Goal: Information Seeking & Learning: Learn about a topic

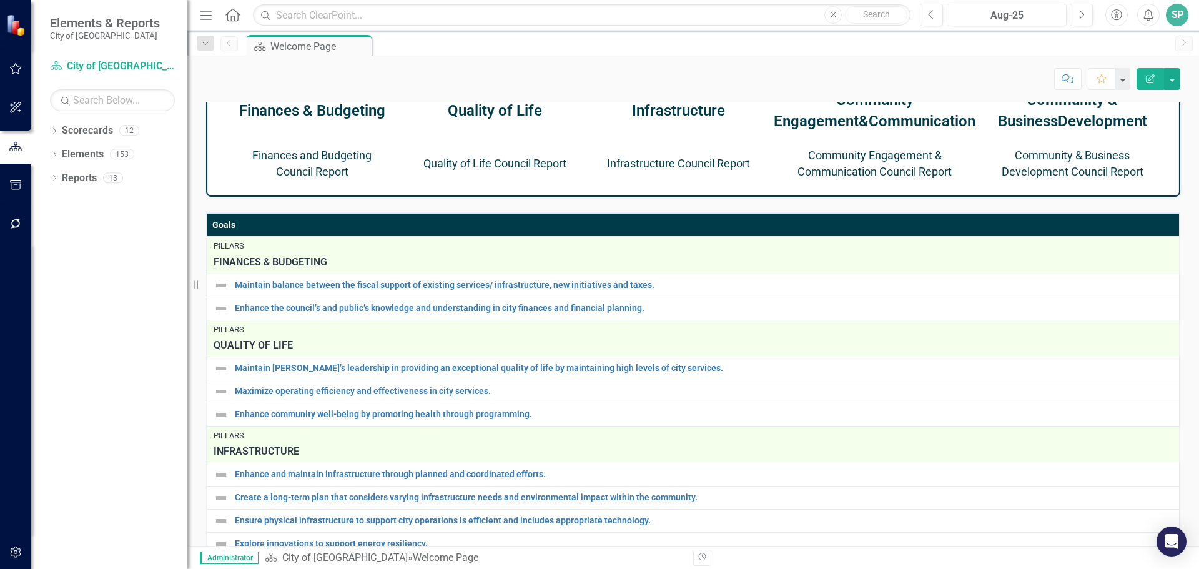
scroll to position [687, 0]
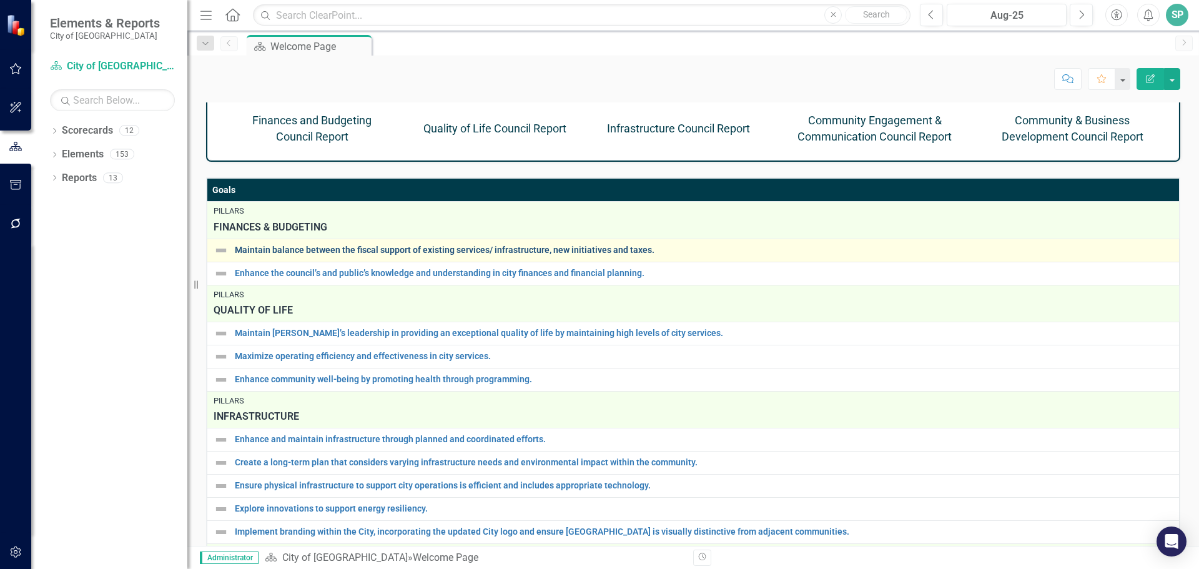
click at [310, 255] on link "Maintain balance between the fiscal support of existing services/ infrastructur…" at bounding box center [704, 249] width 938 height 9
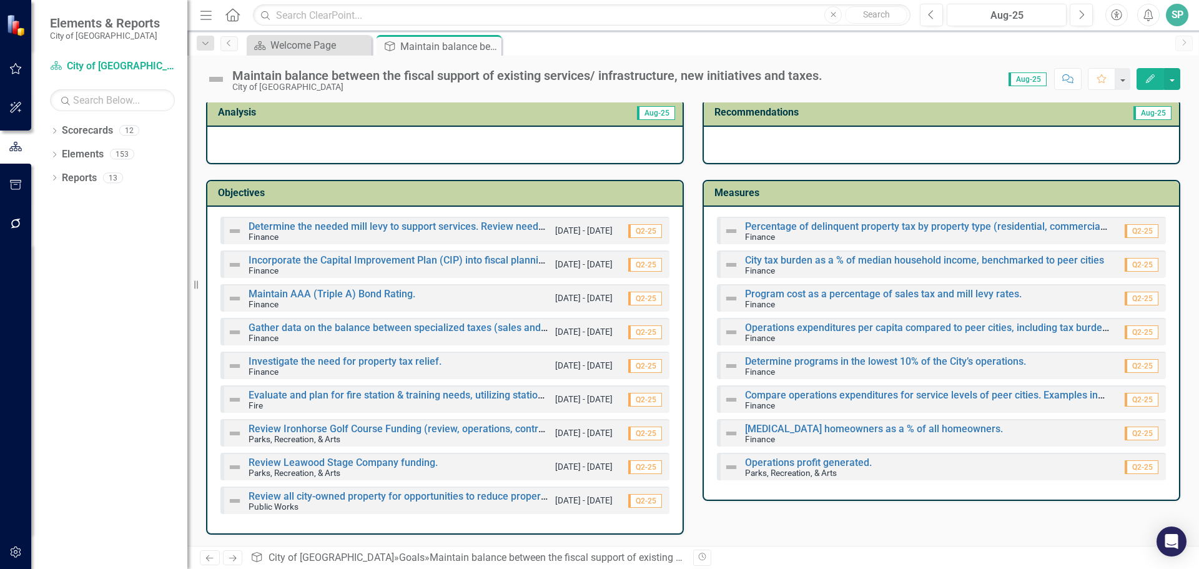
scroll to position [4, 0]
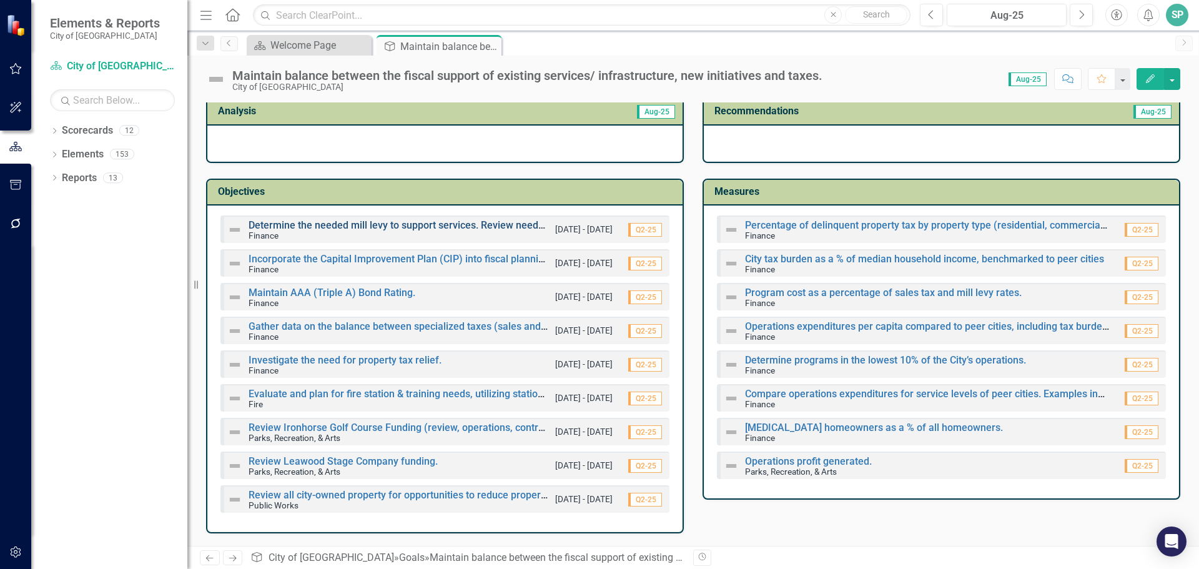
click at [343, 221] on link "Determine the needed mill levy to support services. Review needs vs “nice to ha…" at bounding box center [560, 225] width 624 height 12
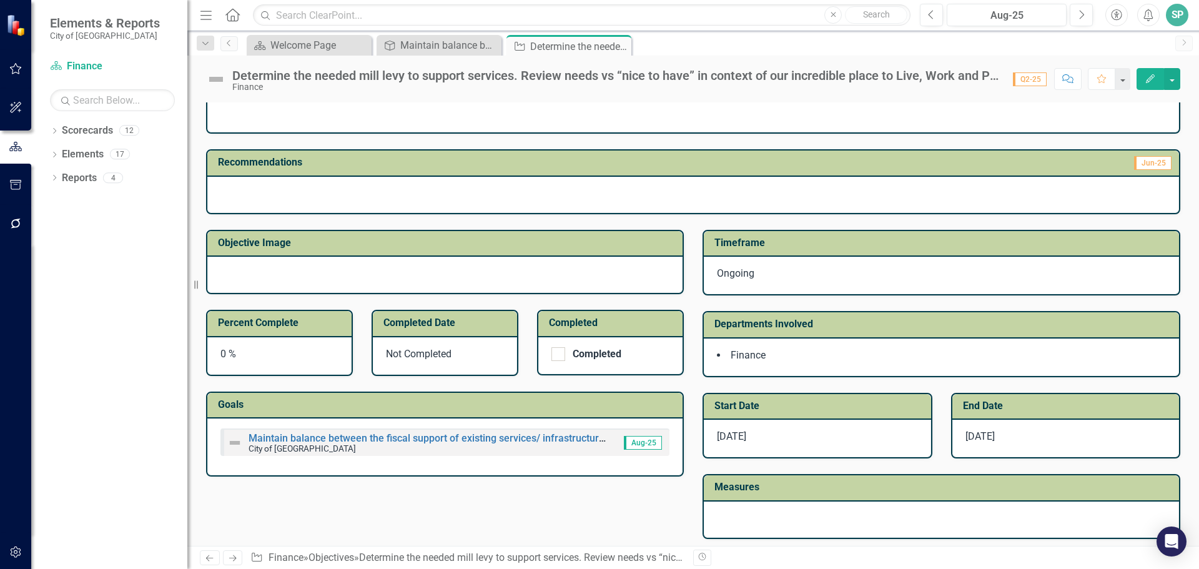
scroll to position [332, 0]
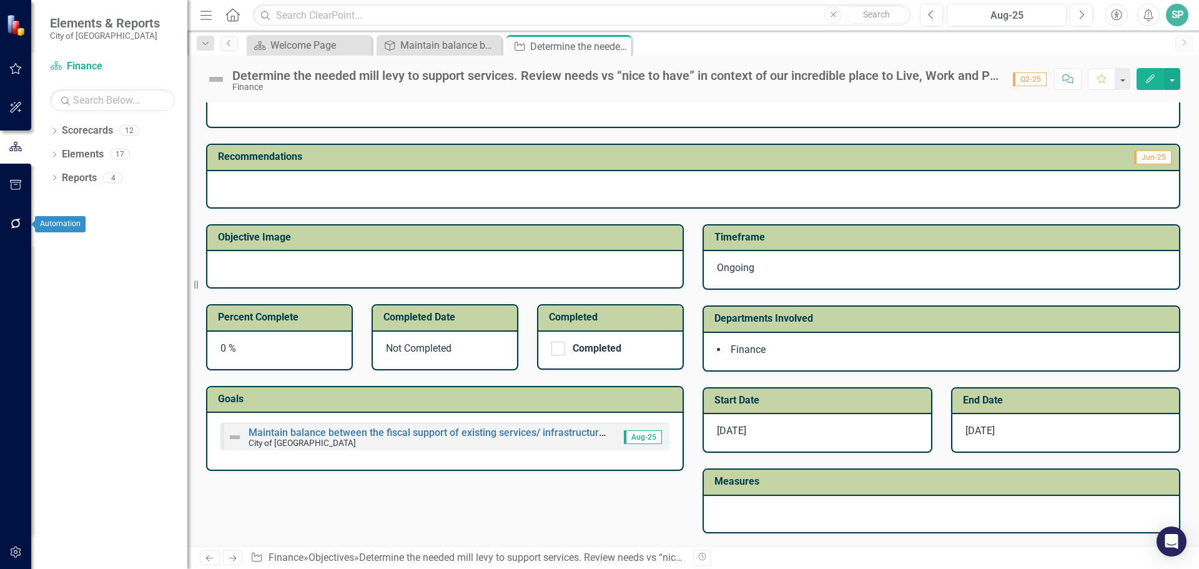
click at [14, 226] on icon "button" at bounding box center [15, 224] width 13 height 10
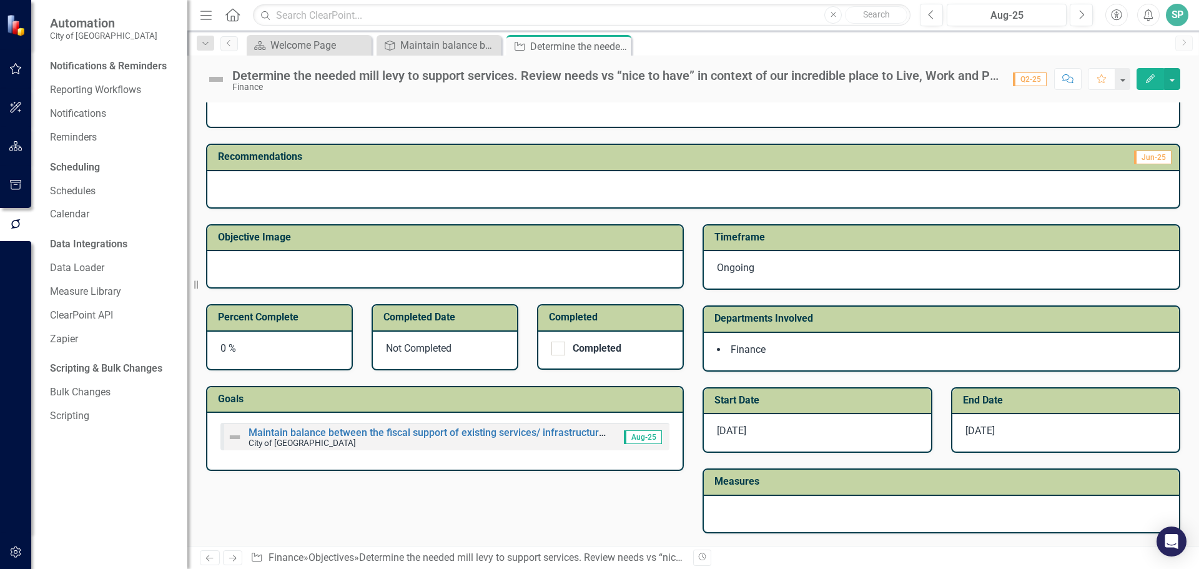
click at [14, 17] on img at bounding box center [17, 25] width 22 height 22
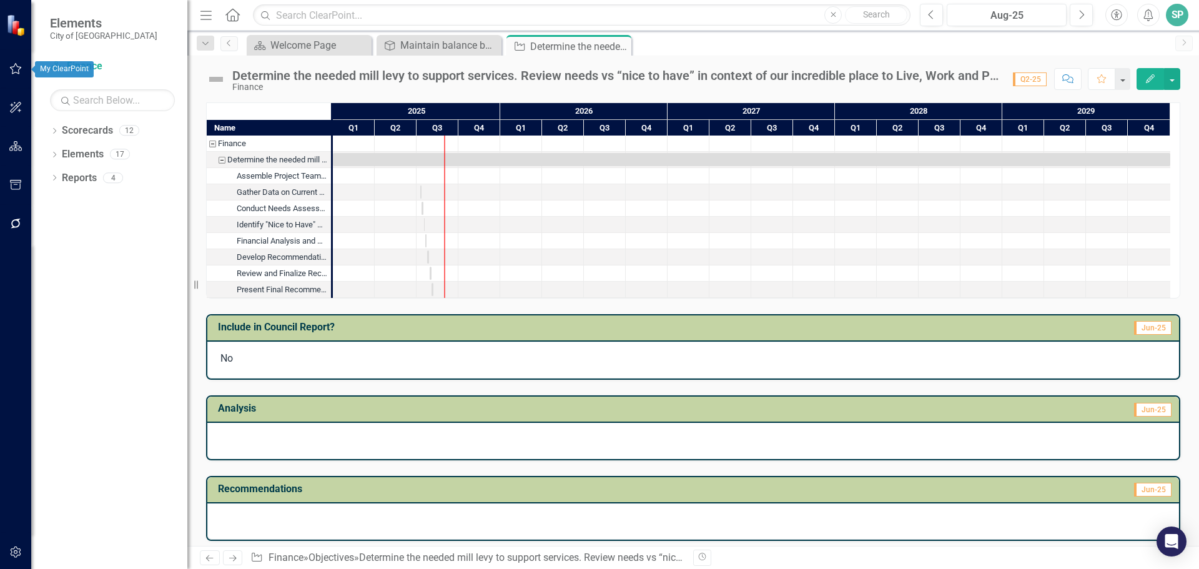
click at [15, 69] on icon "button" at bounding box center [15, 69] width 13 height 10
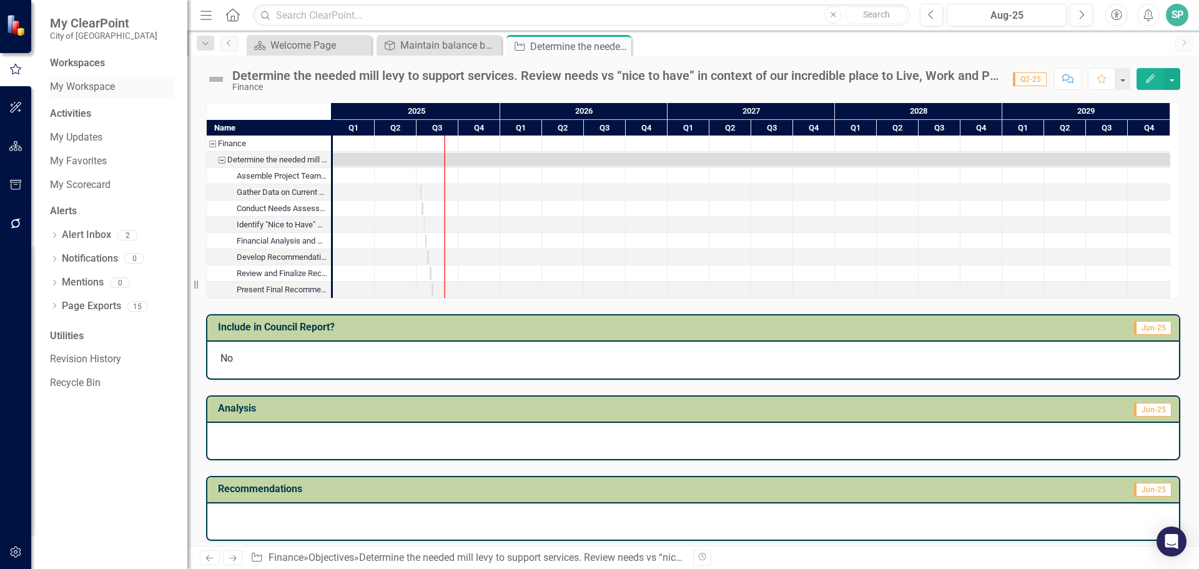
click at [109, 86] on link "My Workspace" at bounding box center [112, 87] width 125 height 14
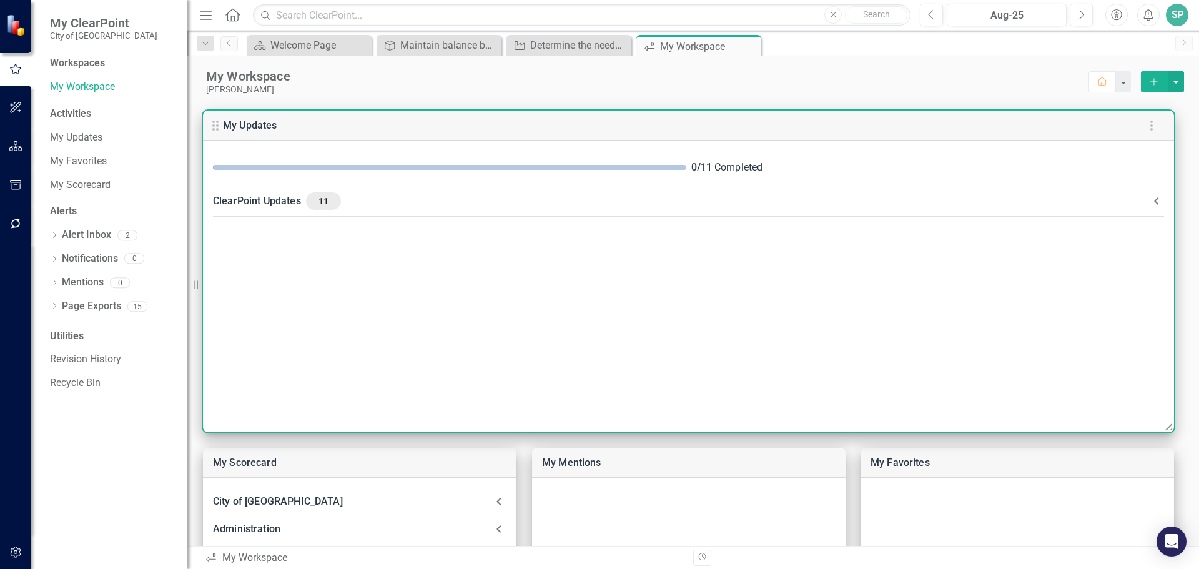
click at [322, 198] on span "11" at bounding box center [323, 200] width 25 height 11
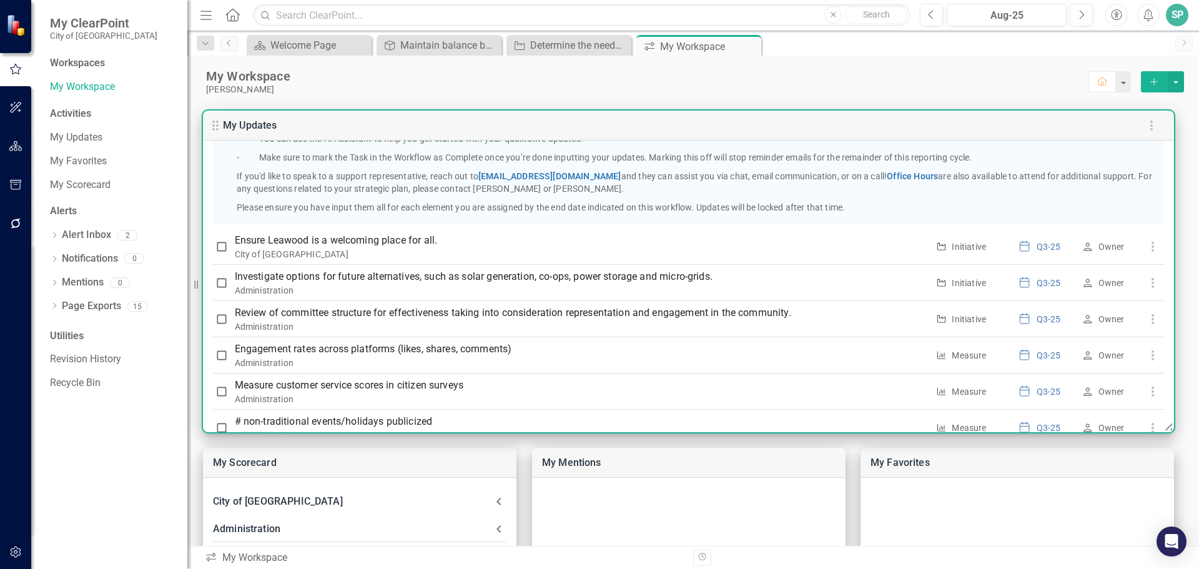
scroll to position [312, 0]
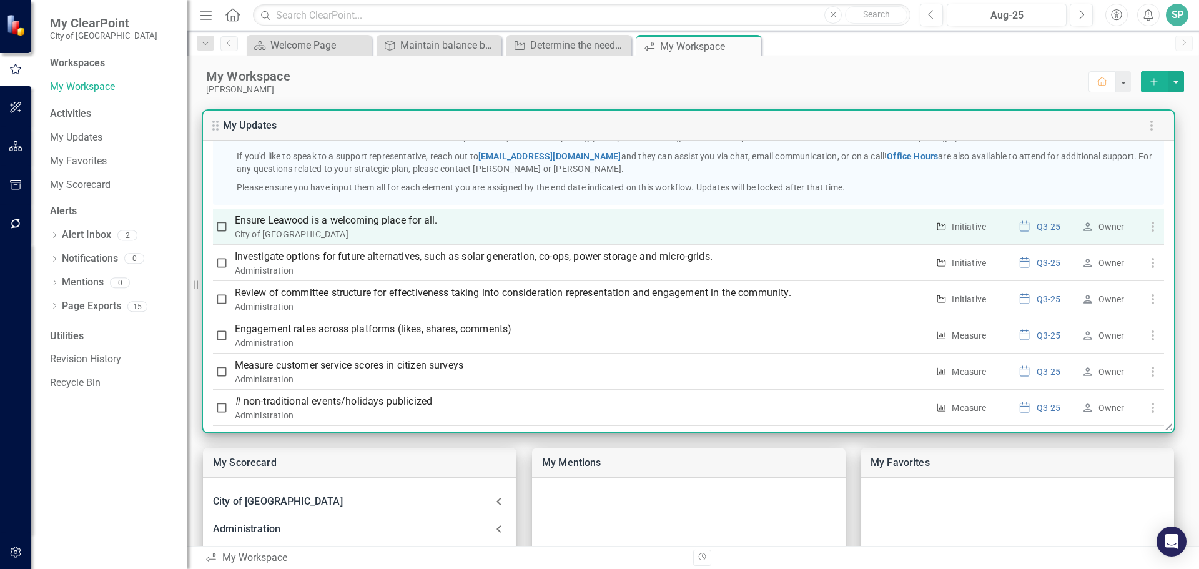
click at [327, 220] on p "Ensure Leawood is a welcoming place for all." at bounding box center [581, 220] width 693 height 15
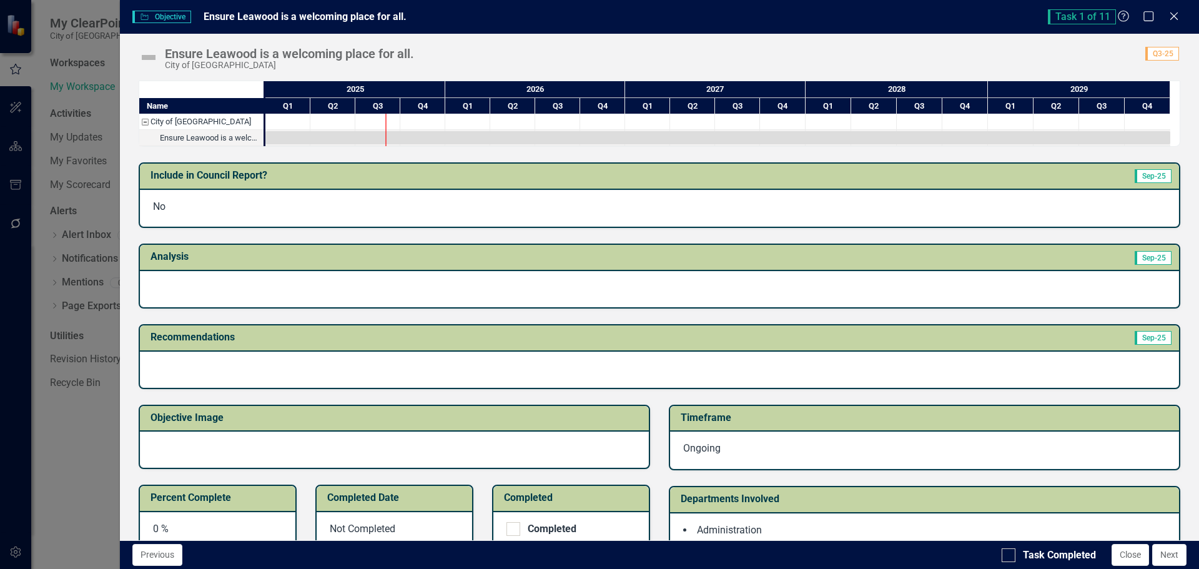
drag, startPoint x: 1172, startPoint y: 15, endPoint x: 1165, endPoint y: 17, distance: 7.7
click at [1172, 15] on icon at bounding box center [1173, 15] width 7 height 7
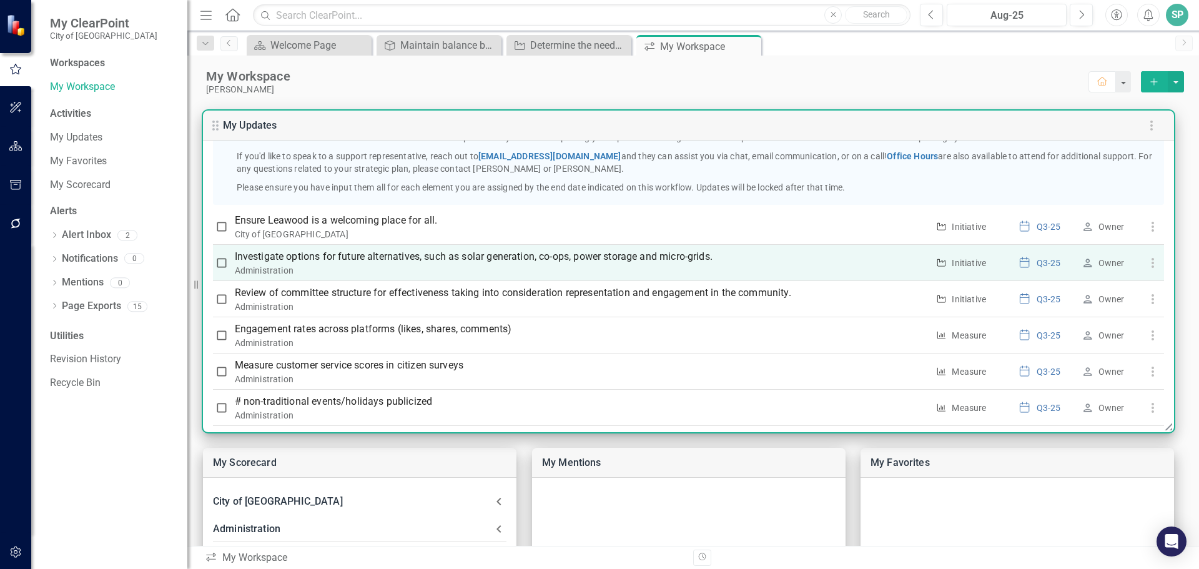
click at [330, 253] on p "Investigate options for future alternatives, such as solar generation, co-ops, …" at bounding box center [581, 256] width 693 height 15
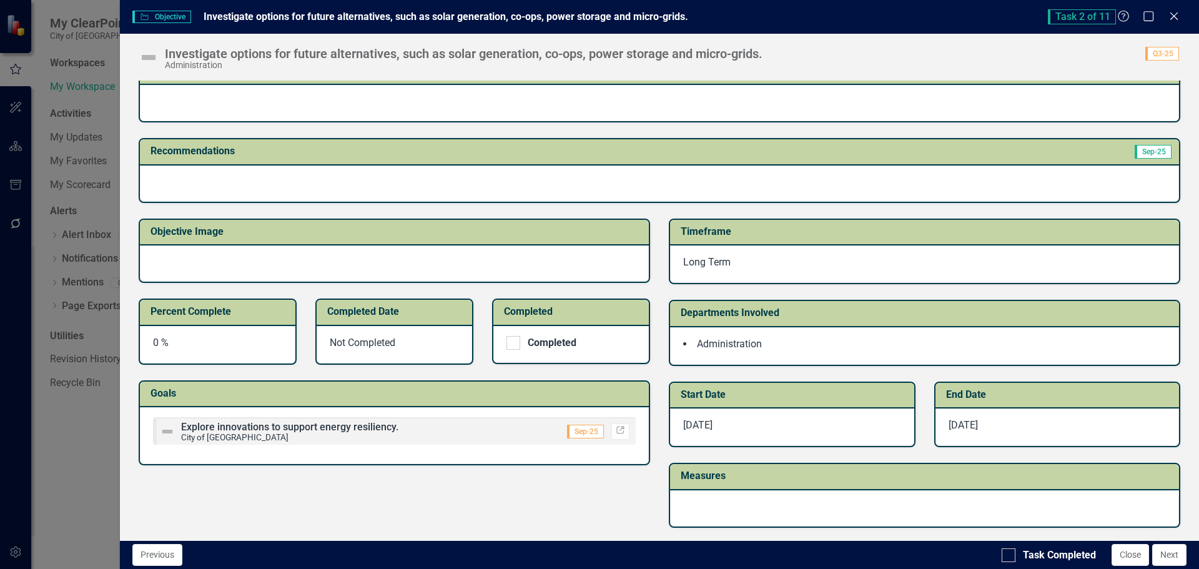
scroll to position [0, 0]
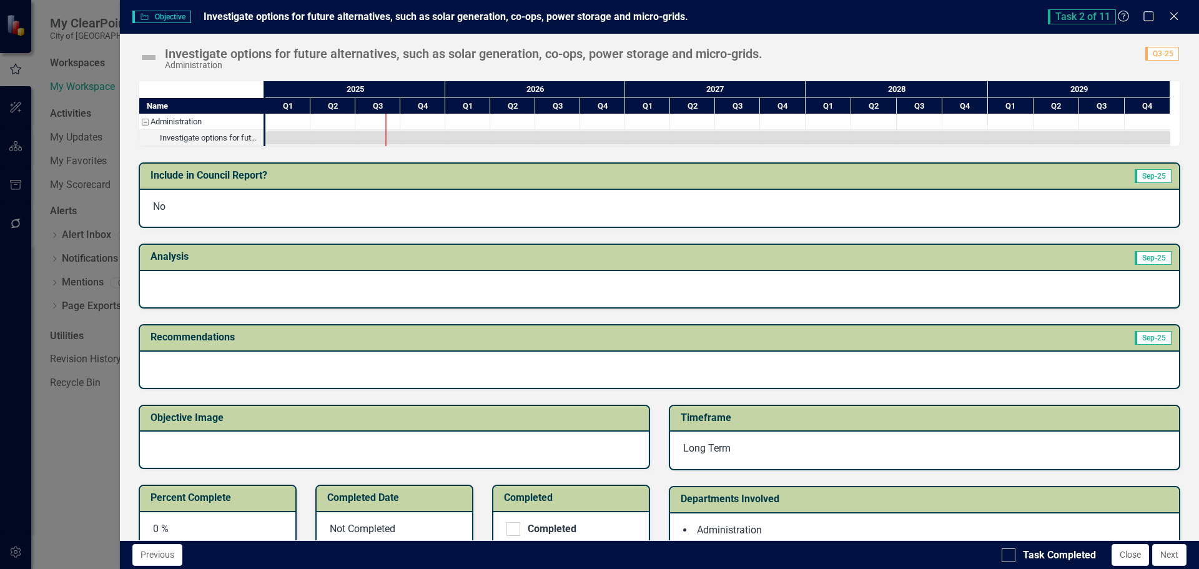
drag, startPoint x: 1178, startPoint y: 17, endPoint x: 1152, endPoint y: 19, distance: 25.6
click at [1178, 17] on icon "Close" at bounding box center [1173, 16] width 12 height 10
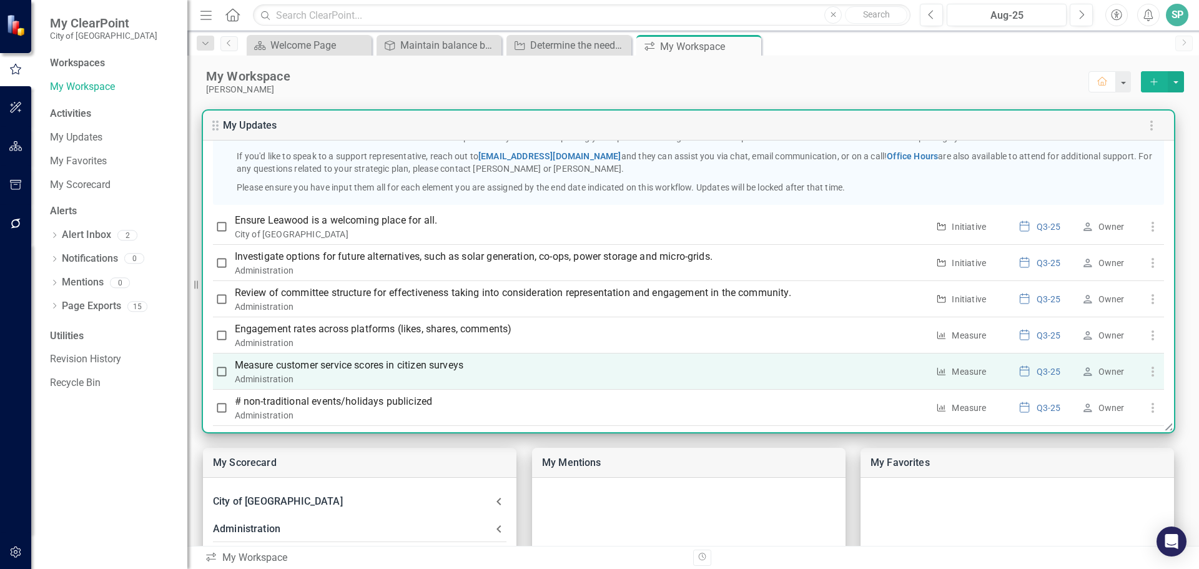
click at [311, 363] on p "Measure customer service scores in citizen surveys" at bounding box center [581, 365] width 693 height 15
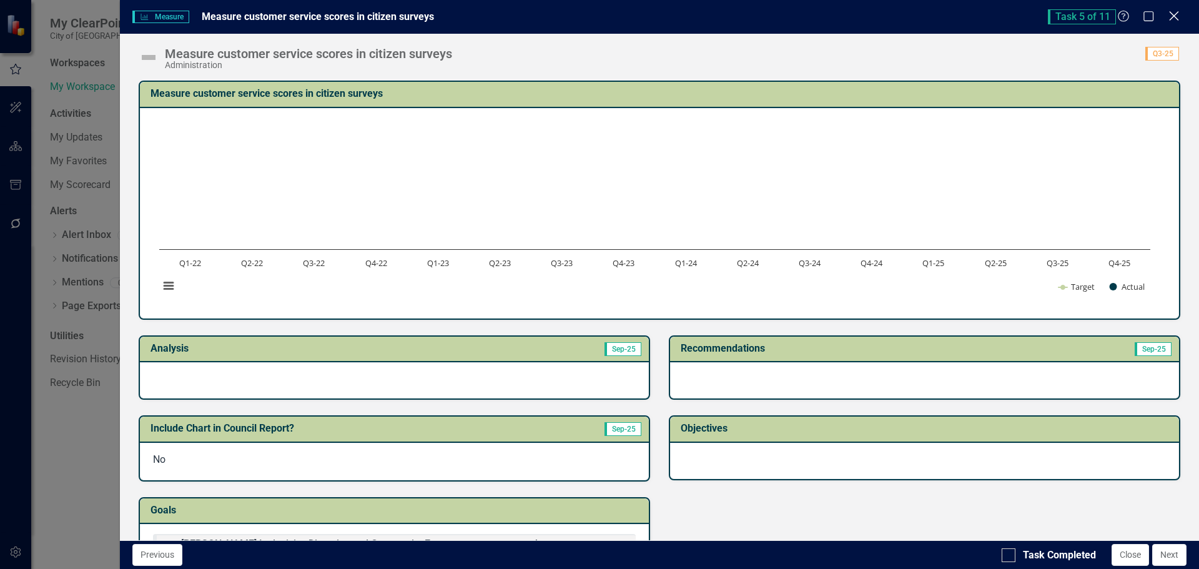
click at [1167, 15] on icon "Close" at bounding box center [1174, 16] width 16 height 12
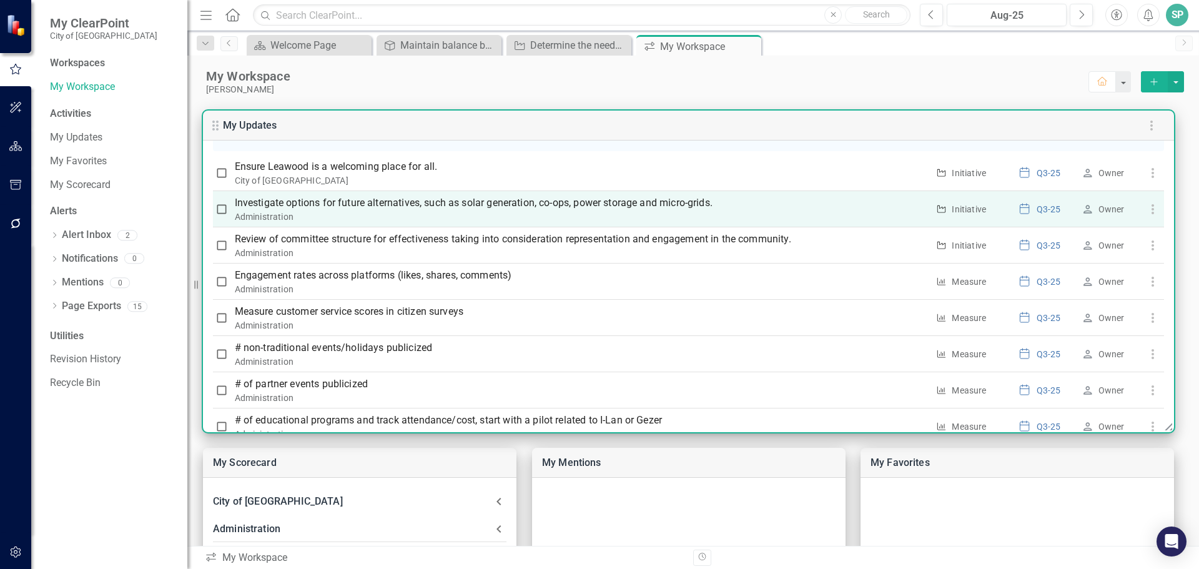
scroll to position [382, 0]
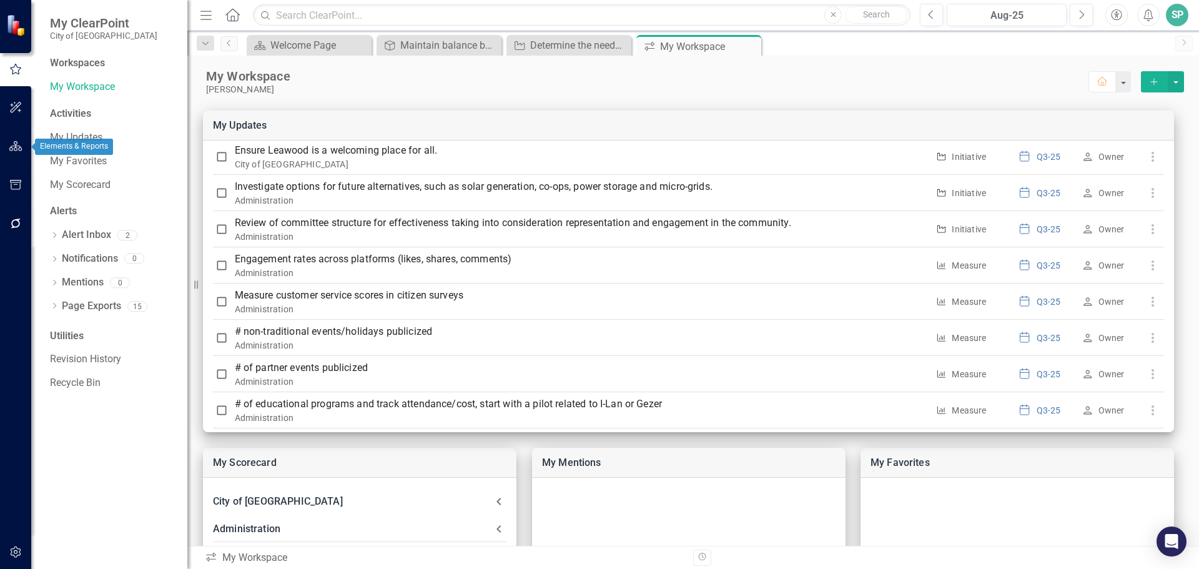
click at [21, 141] on icon "button" at bounding box center [15, 146] width 13 height 10
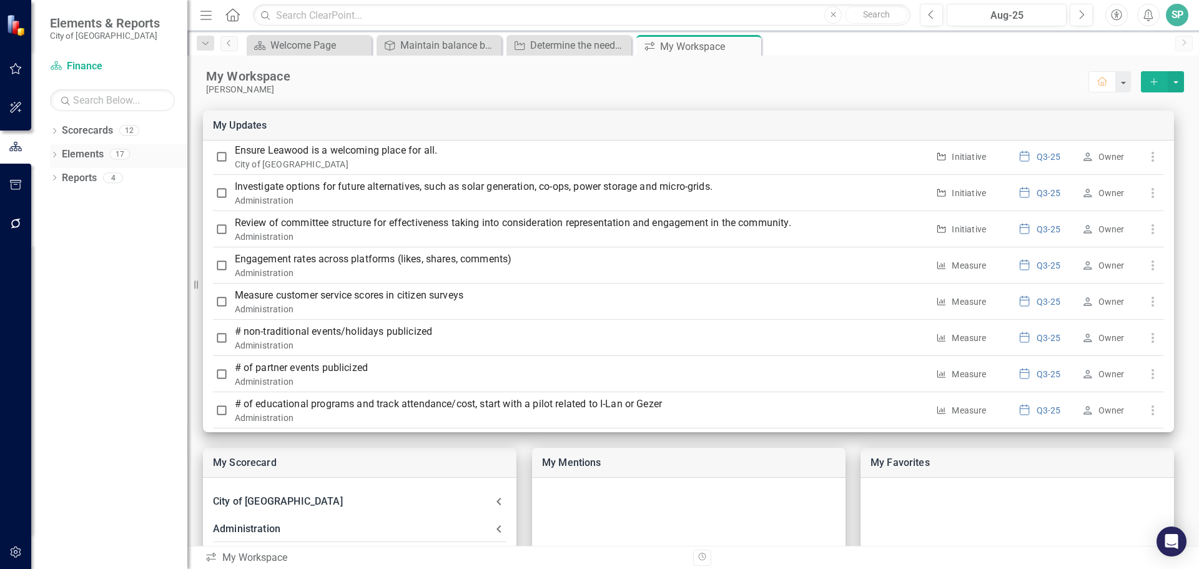
click at [54, 155] on icon "Dropdown" at bounding box center [54, 155] width 9 height 7
click at [61, 198] on div "Dropdown" at bounding box center [60, 203] width 9 height 11
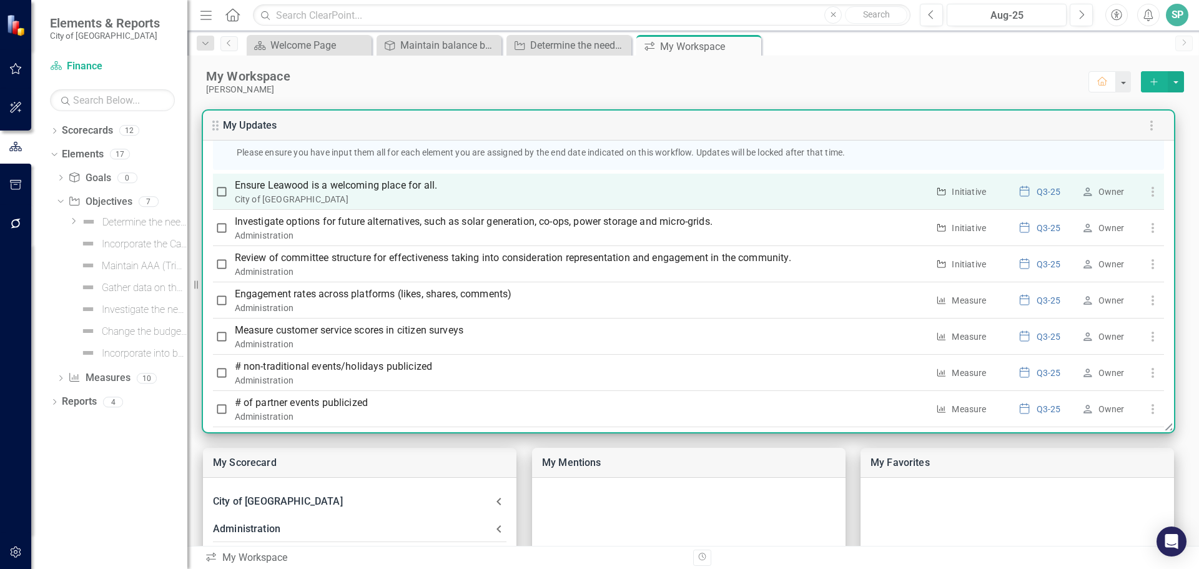
scroll to position [320, 0]
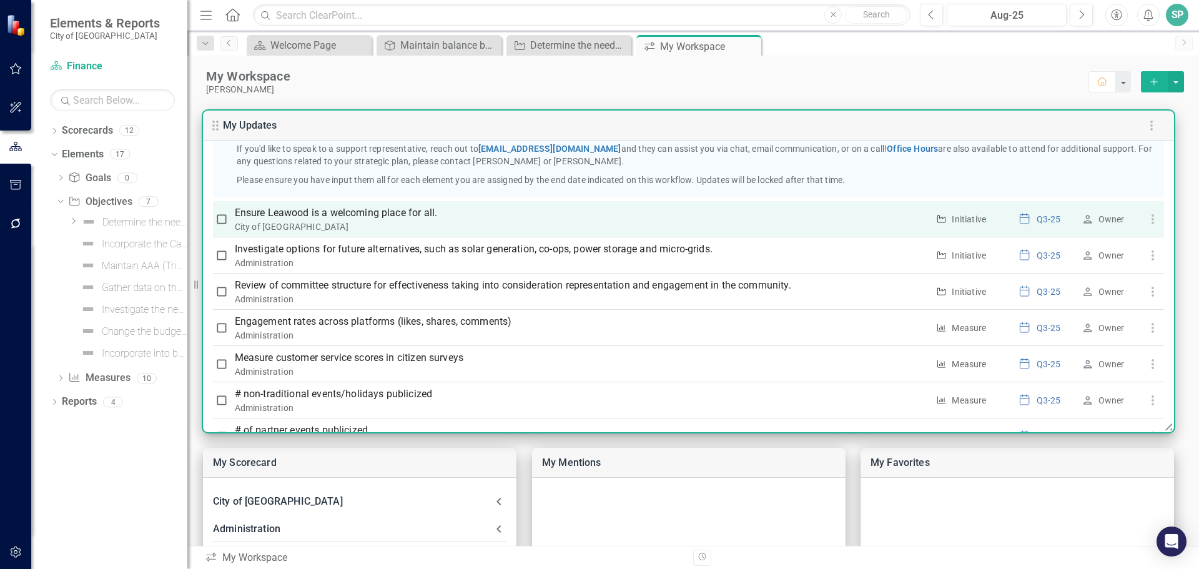
click at [394, 214] on p "Ensure Leawood is a welcoming place for all." at bounding box center [581, 212] width 693 height 15
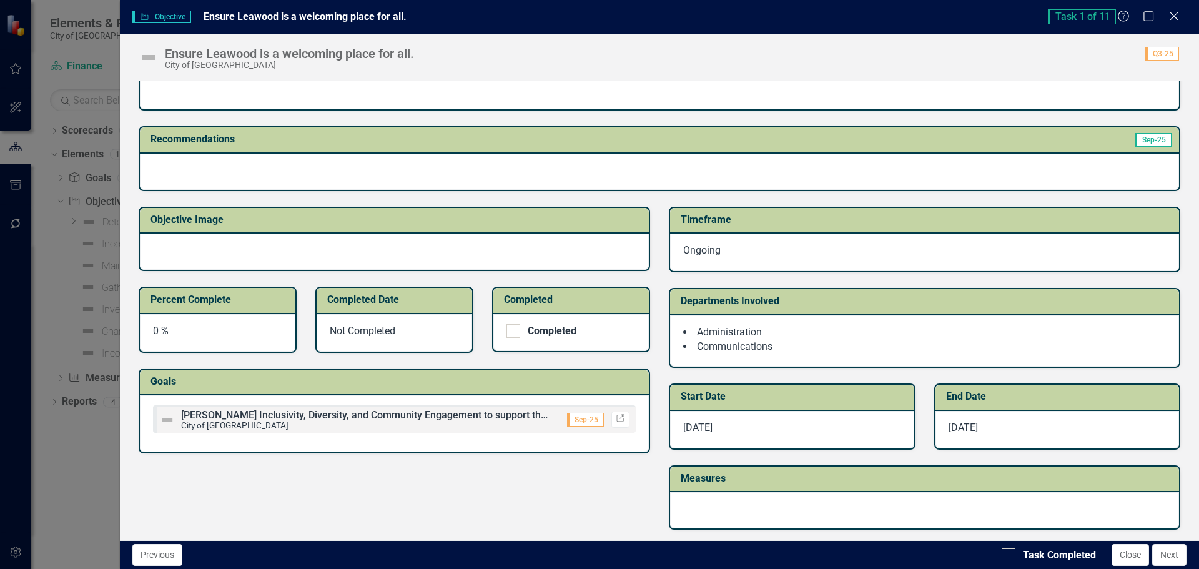
scroll to position [200, 0]
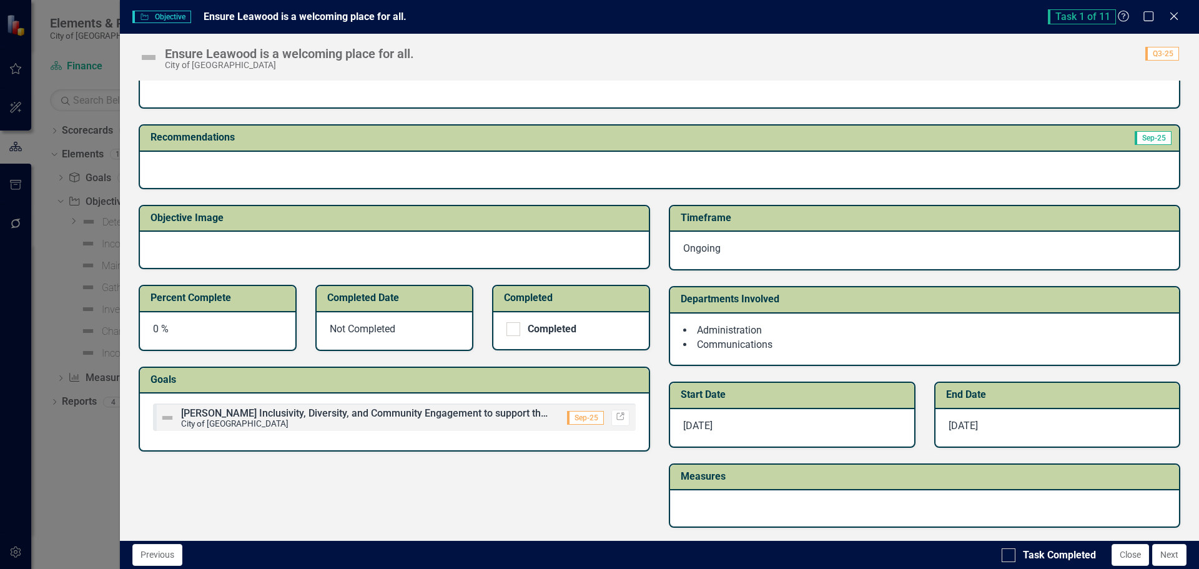
click at [287, 418] on span "[PERSON_NAME] Inclusivity, Diversity, and Community Engagement to support the L…" at bounding box center [429, 413] width 496 height 12
drag, startPoint x: 1175, startPoint y: 14, endPoint x: 1126, endPoint y: 16, distance: 49.4
click at [1175, 14] on icon "Close" at bounding box center [1173, 16] width 12 height 10
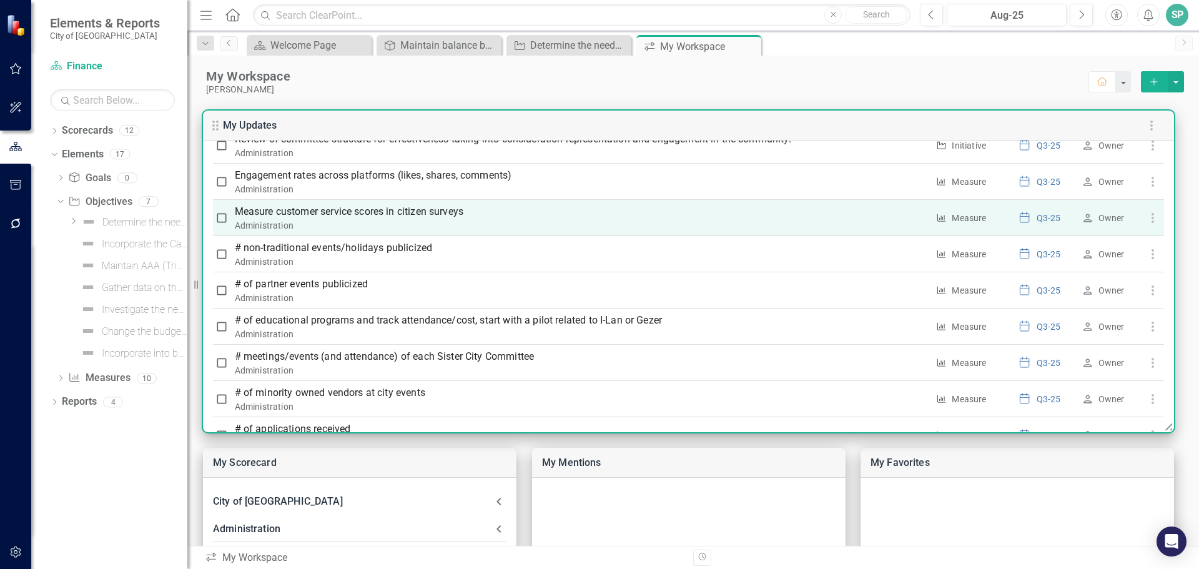
scroll to position [507, 0]
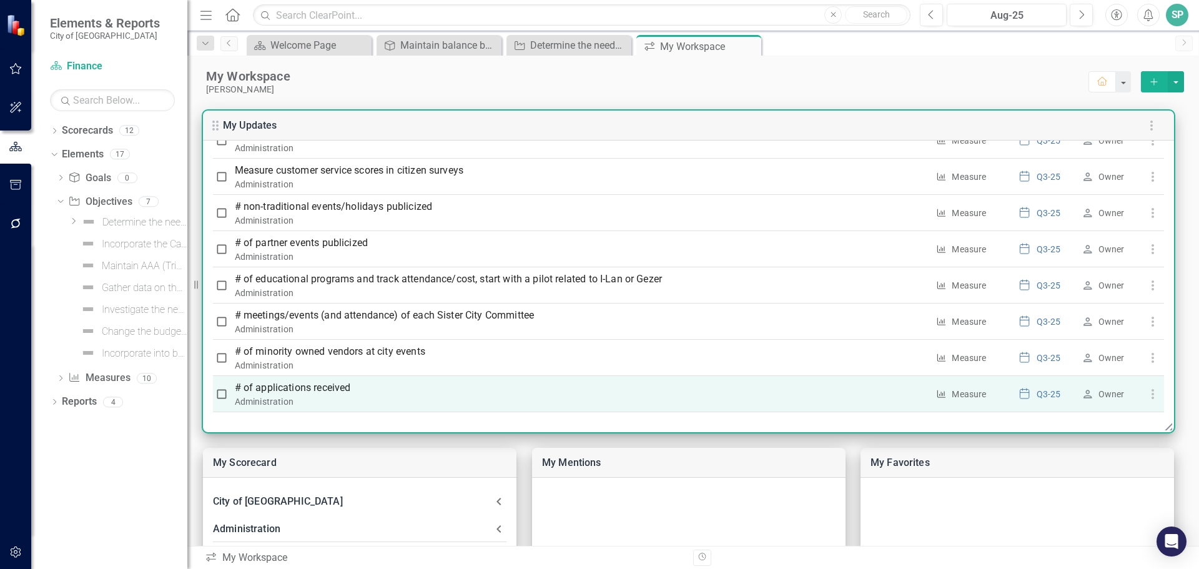
click at [339, 380] on p "# of applications received" at bounding box center [581, 387] width 693 height 15
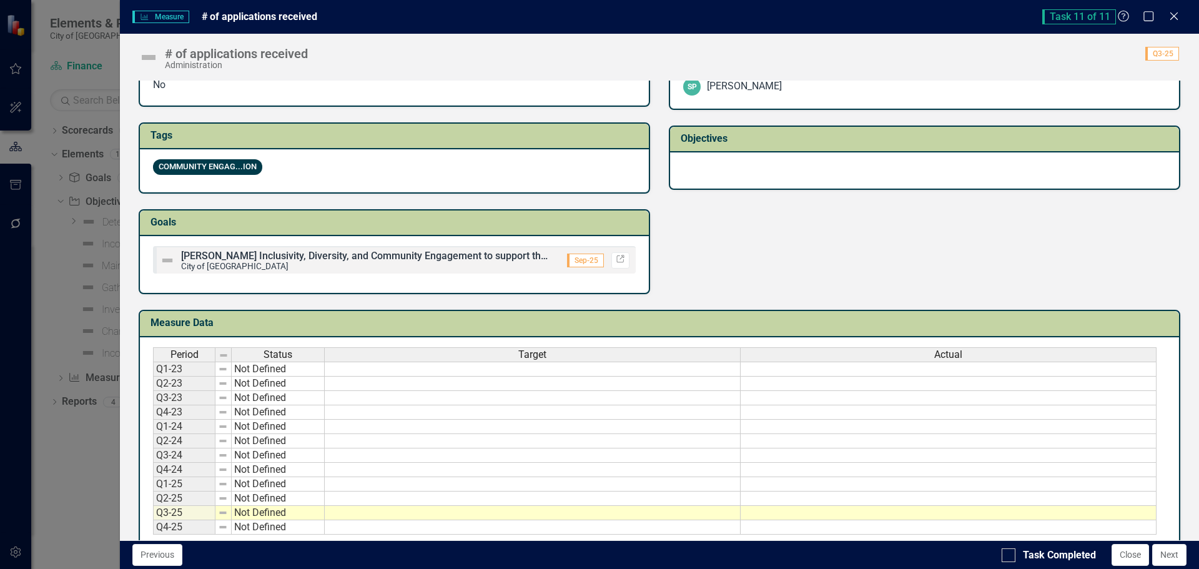
scroll to position [402, 0]
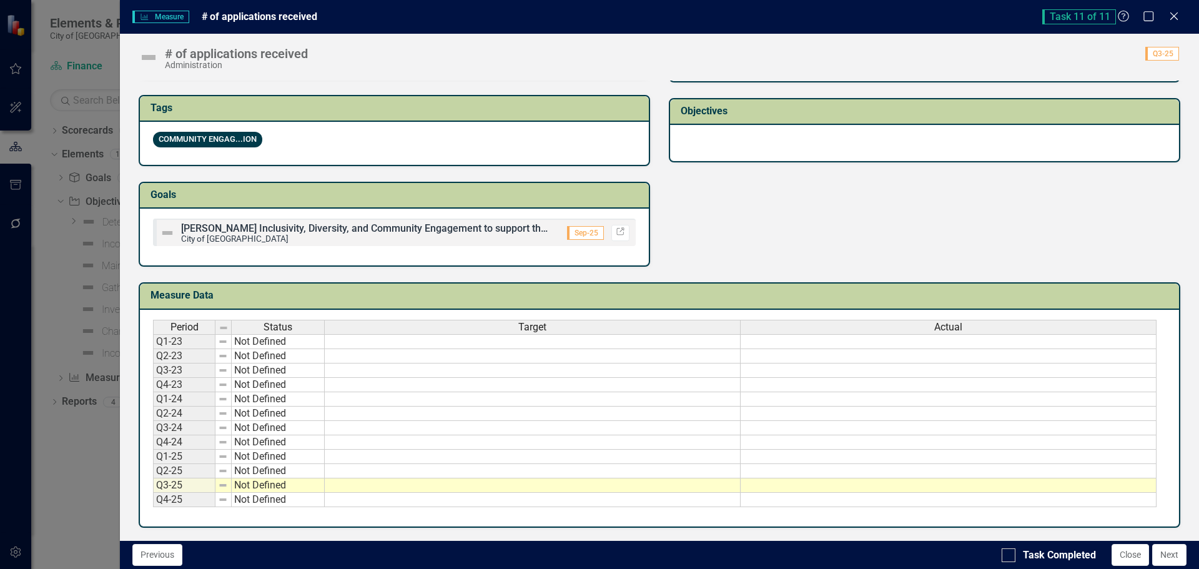
click at [1174, 11] on icon "Close" at bounding box center [1173, 16] width 12 height 10
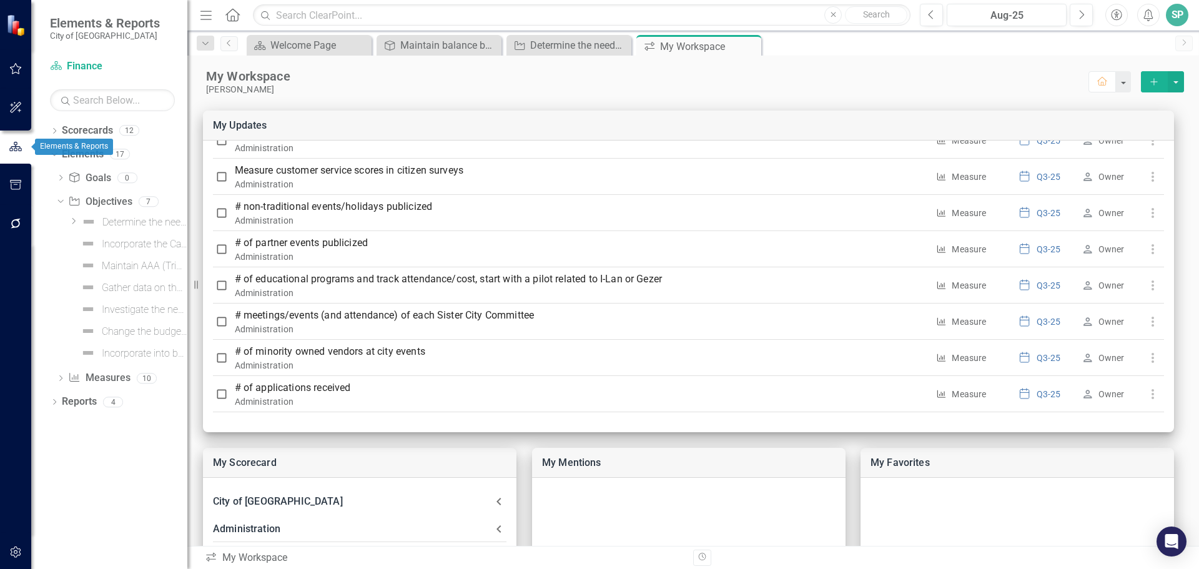
click at [13, 149] on icon "button" at bounding box center [16, 146] width 14 height 11
click at [105, 494] on div "Dropdown Scorecards 12 Dropdown City of Leawood Administration Chamber of Comme…" at bounding box center [109, 344] width 156 height 448
click at [54, 401] on icon "Dropdown" at bounding box center [54, 403] width 9 height 7
click at [63, 426] on icon "Dropdown" at bounding box center [60, 424] width 9 height 7
click at [12, 144] on icon "button" at bounding box center [16, 146] width 14 height 11
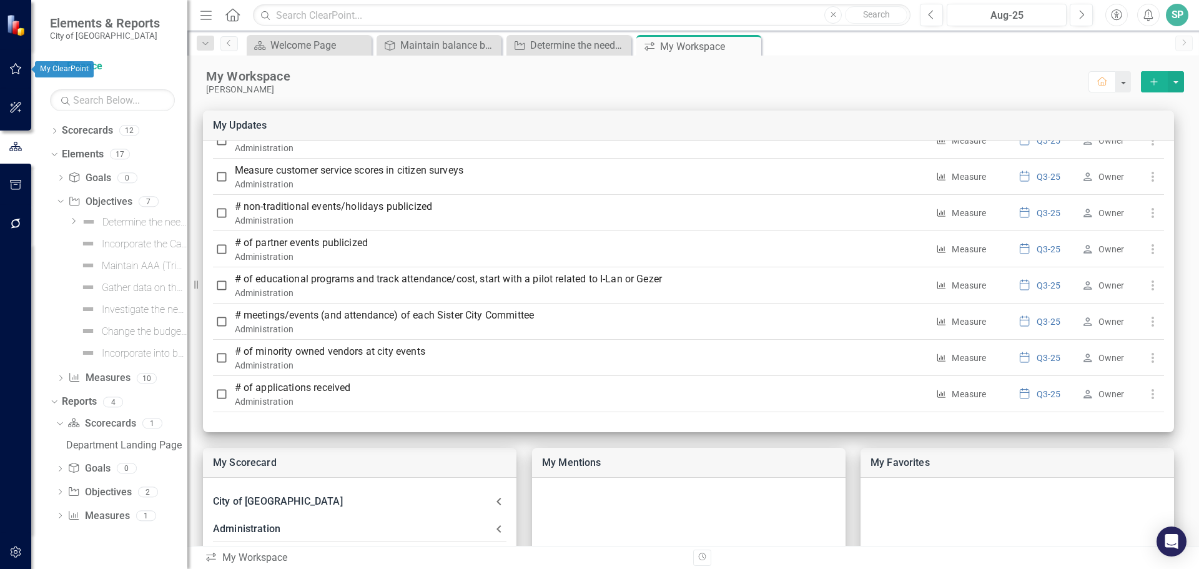
click at [12, 71] on icon "button" at bounding box center [16, 68] width 12 height 11
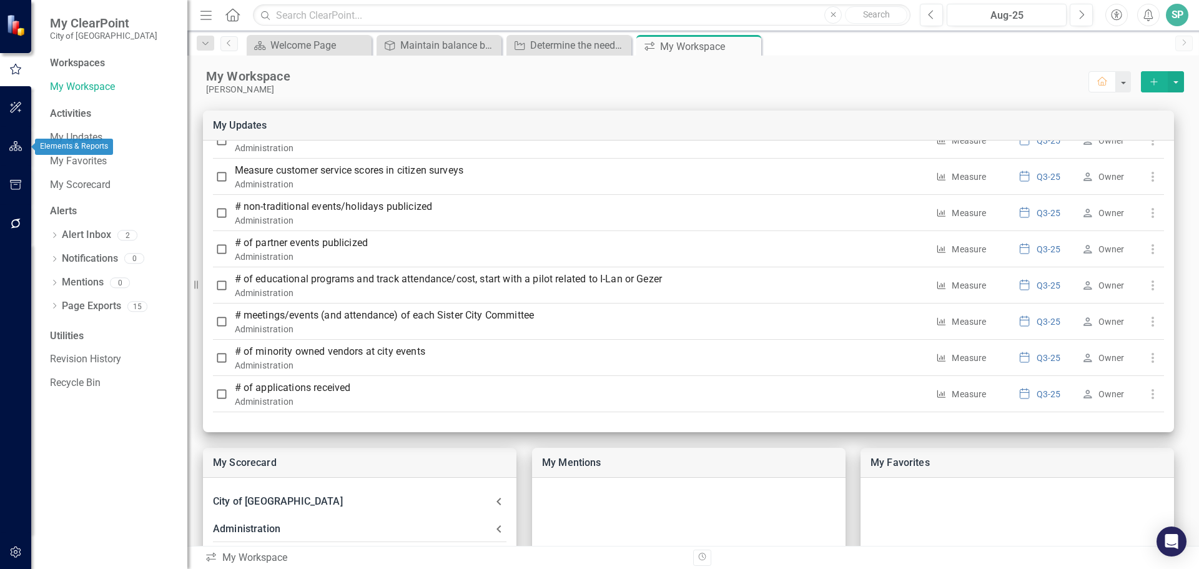
click at [17, 146] on icon "button" at bounding box center [15, 146] width 13 height 10
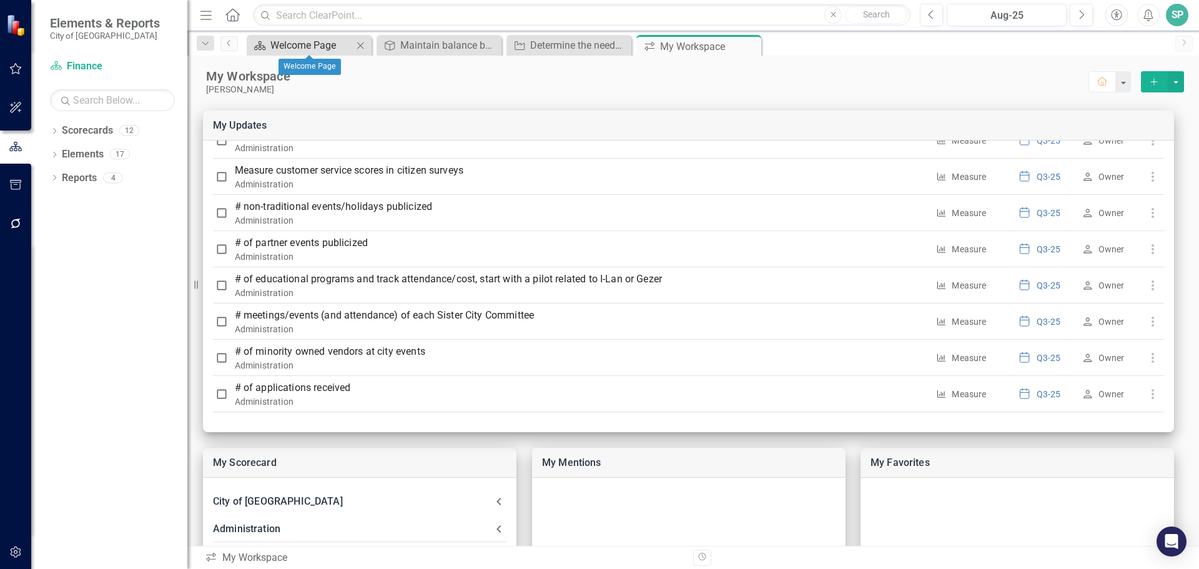
click at [263, 39] on div "Scorecard" at bounding box center [258, 45] width 16 height 16
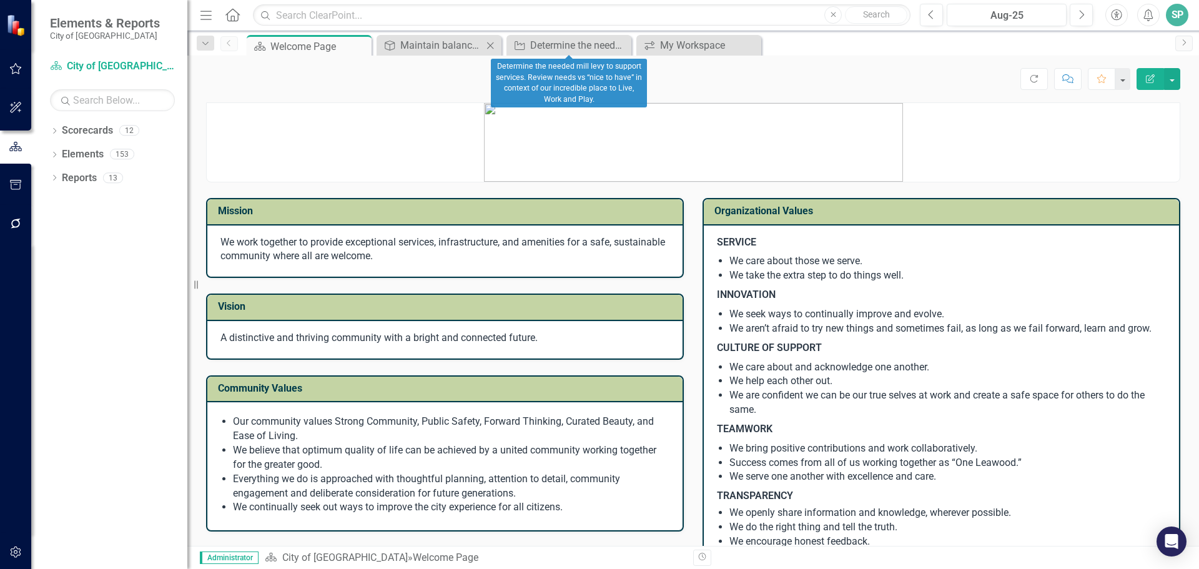
click at [491, 44] on icon "Close" at bounding box center [490, 46] width 12 height 10
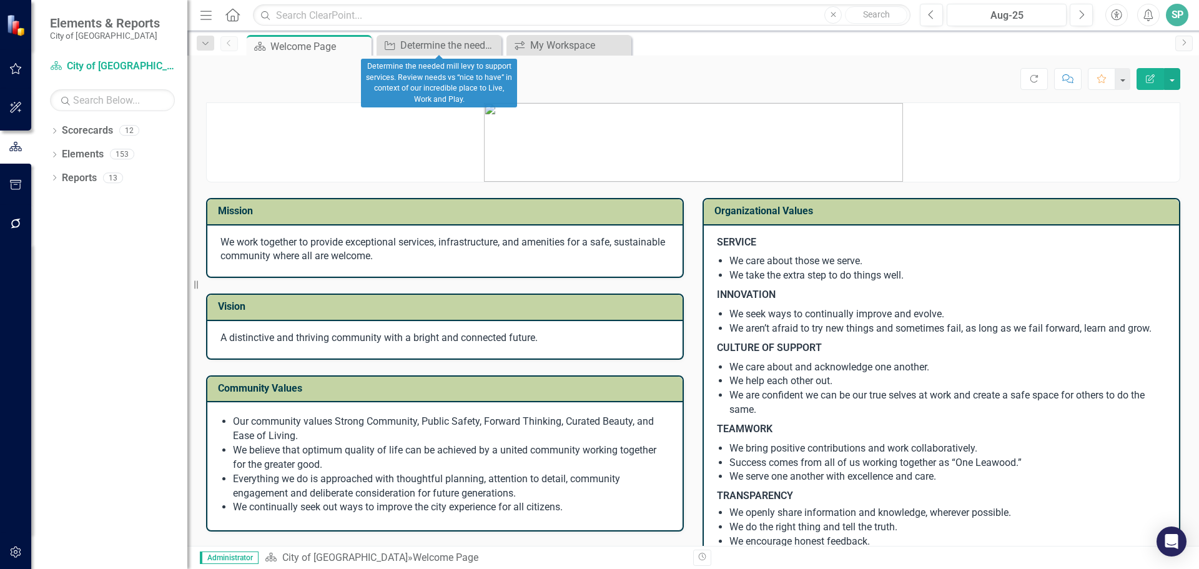
click at [0, 0] on icon "Close" at bounding box center [0, 0] width 0 height 0
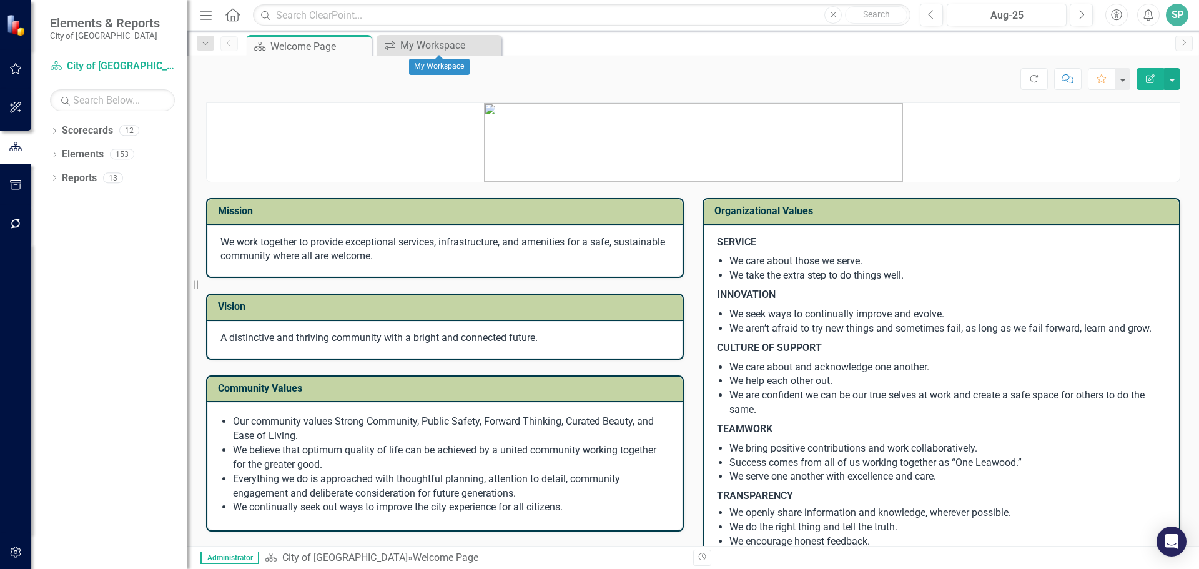
click at [0, 0] on icon "Close" at bounding box center [0, 0] width 0 height 0
click at [59, 179] on icon "Dropdown" at bounding box center [54, 178] width 9 height 7
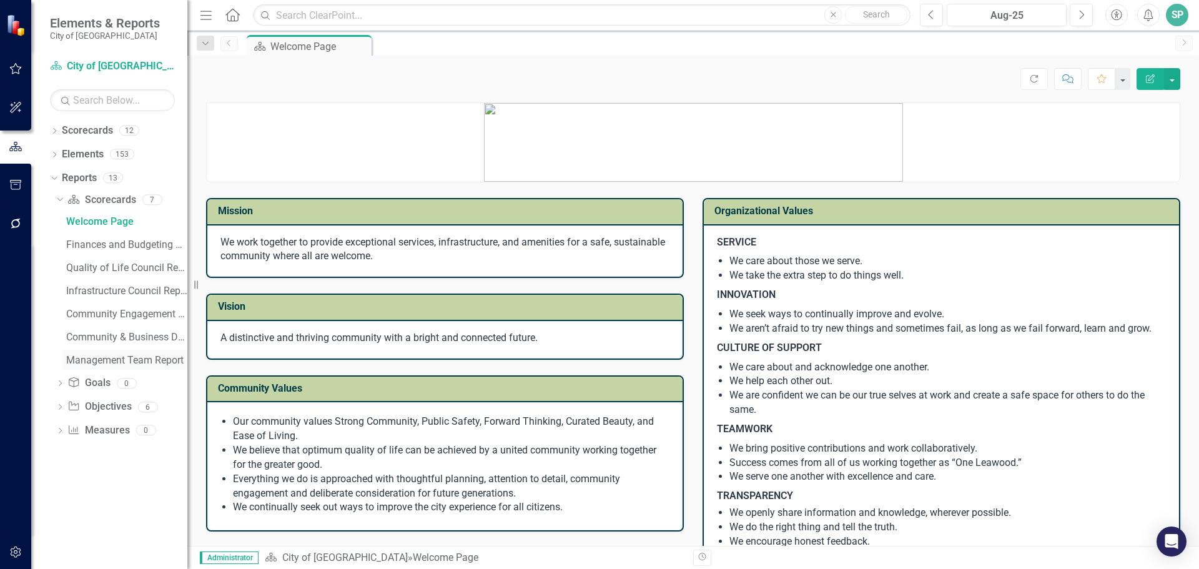
click at [121, 361] on div "Management Team Report" at bounding box center [126, 360] width 121 height 11
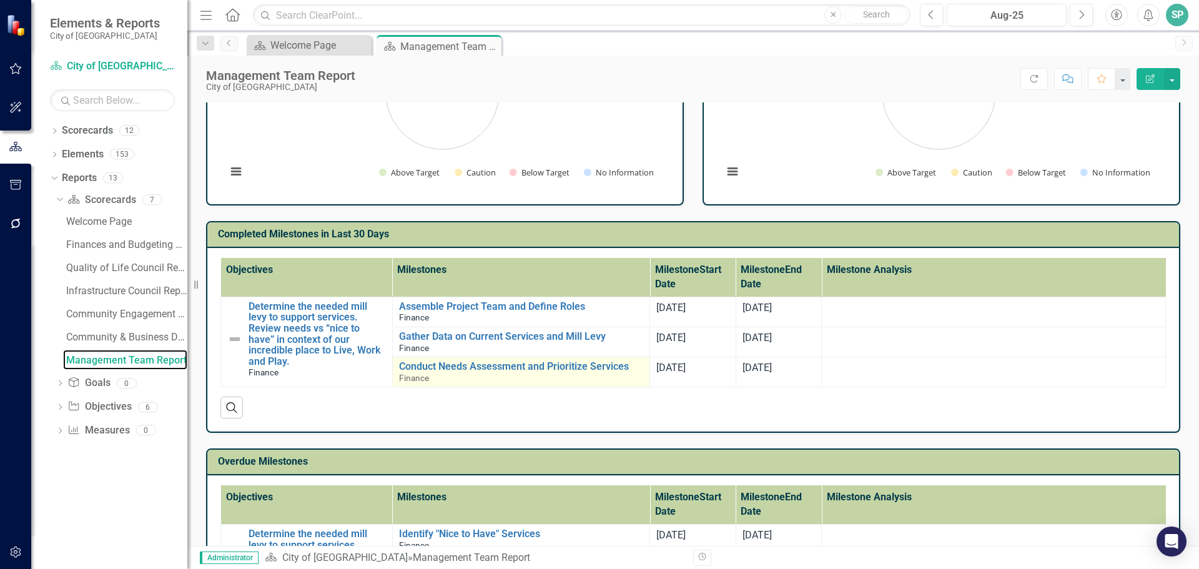
scroll to position [312, 0]
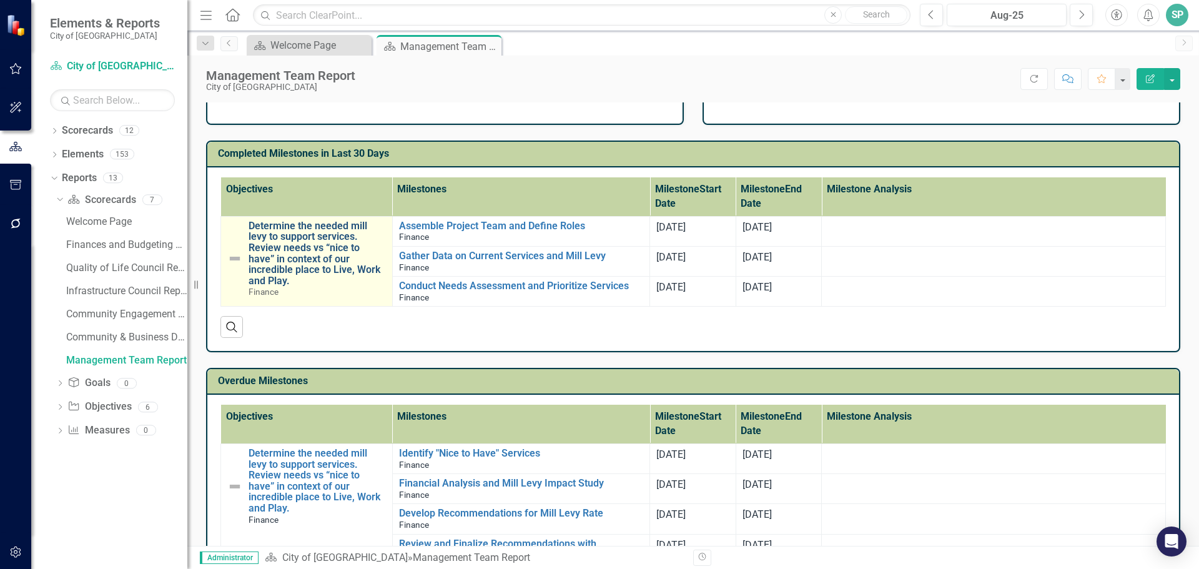
click at [323, 265] on link "Determine the needed mill levy to support services. Review needs vs “nice to ha…" at bounding box center [316, 253] width 137 height 66
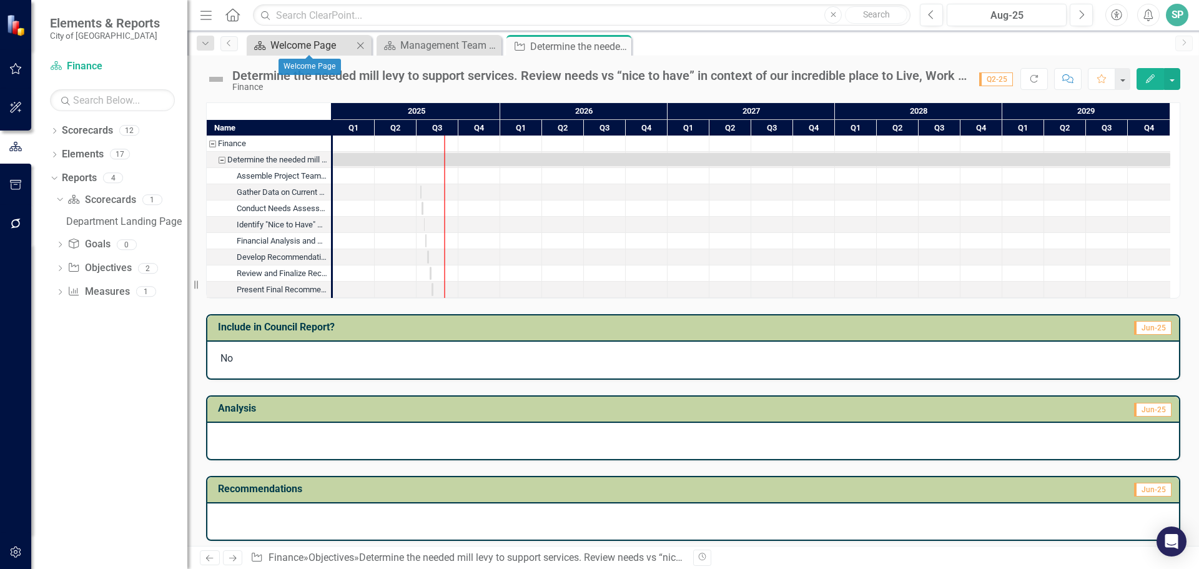
click at [310, 52] on div "Welcome Page" at bounding box center [311, 45] width 82 height 16
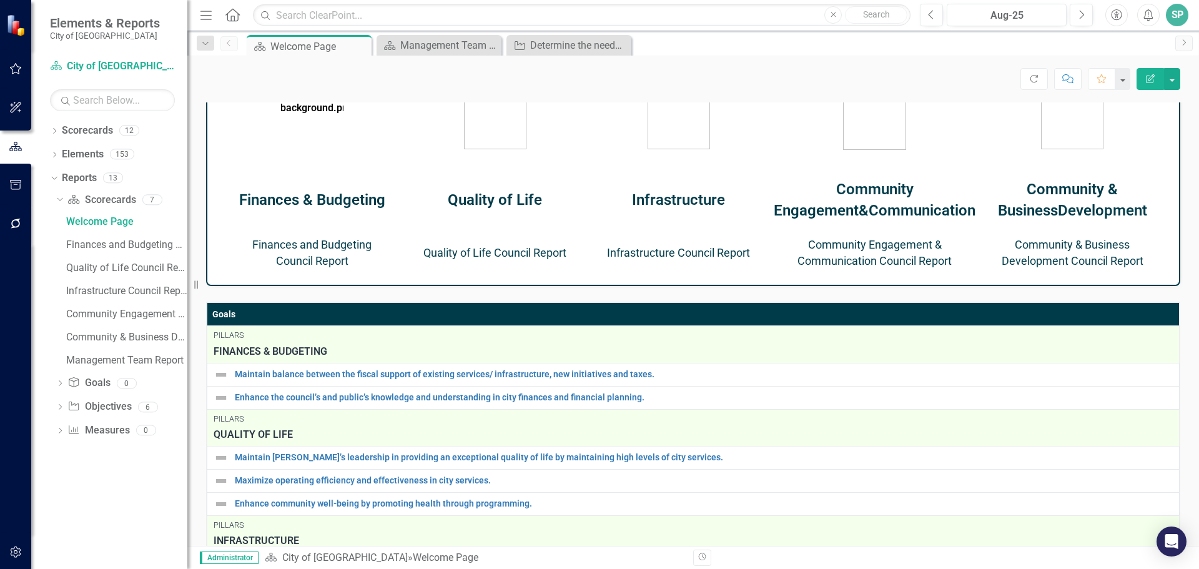
scroll to position [556, 0]
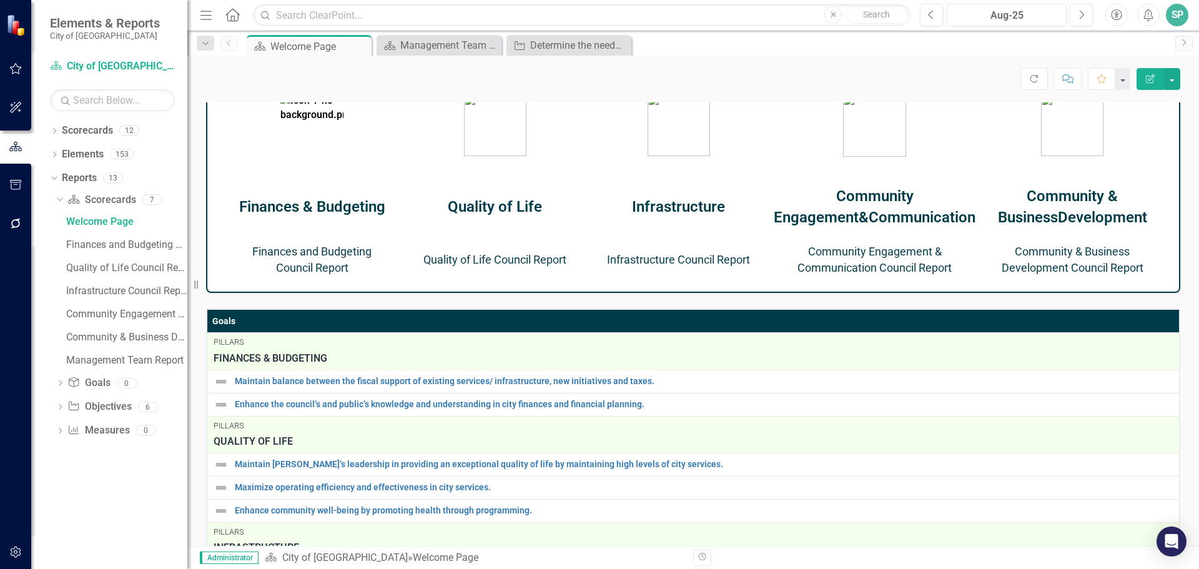
click at [876, 274] on link "Community Engagement & Communication Council Report" at bounding box center [874, 259] width 154 height 29
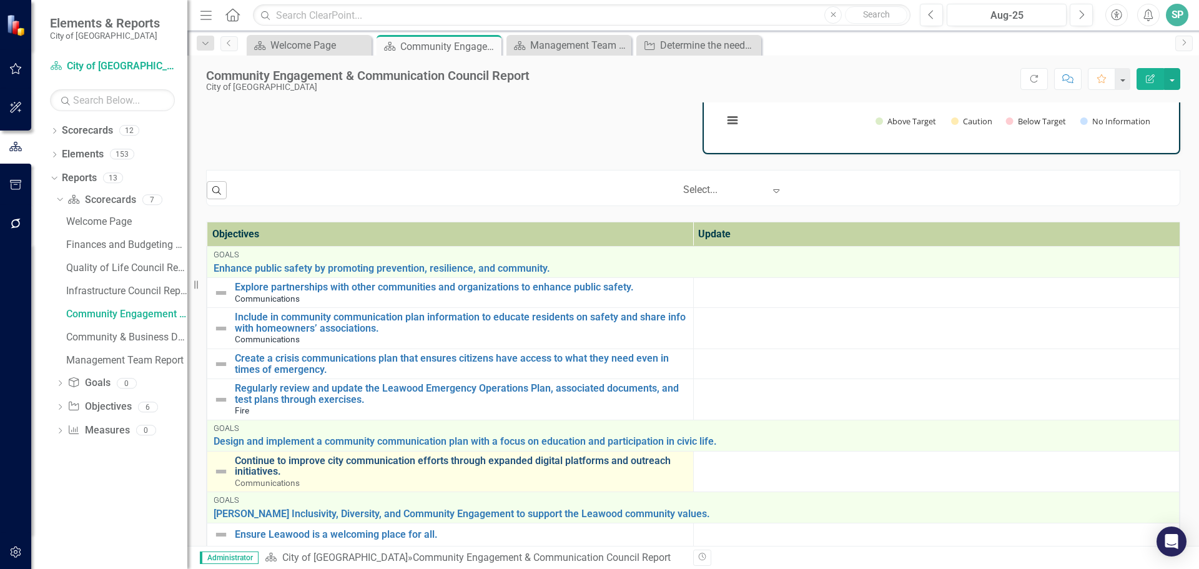
scroll to position [232, 0]
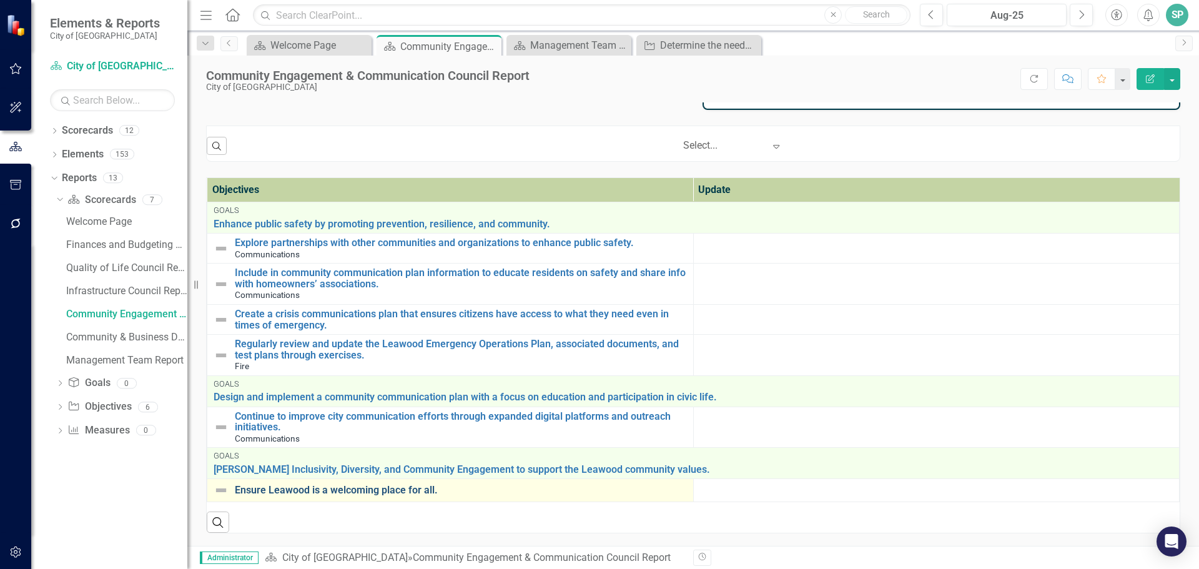
click at [356, 491] on link "Ensure Leawood is a welcoming place for all." at bounding box center [461, 489] width 452 height 11
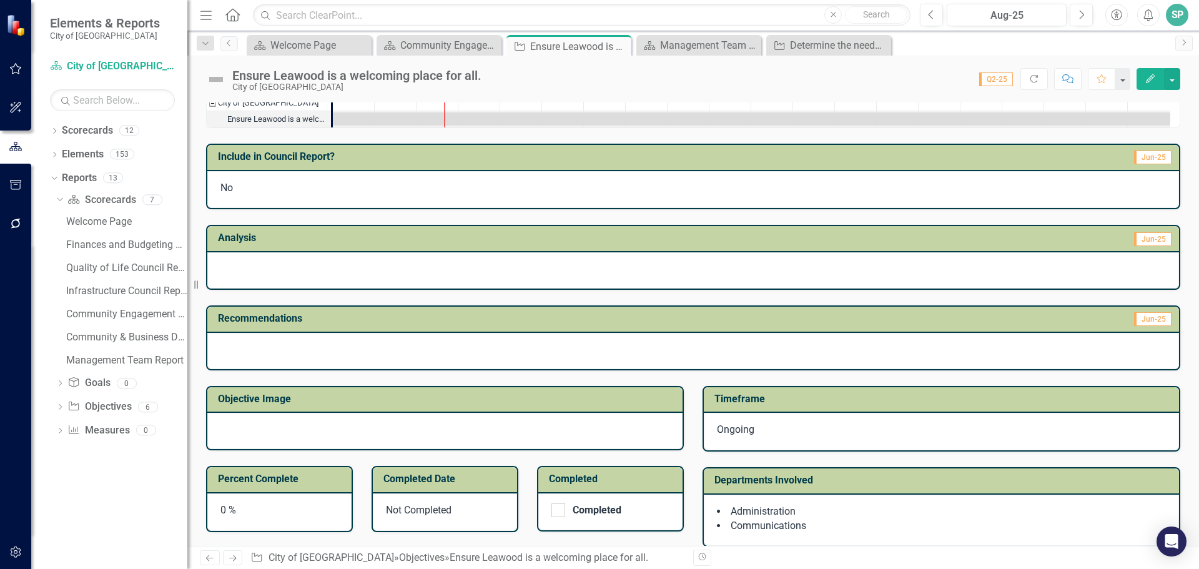
scroll to position [216, 0]
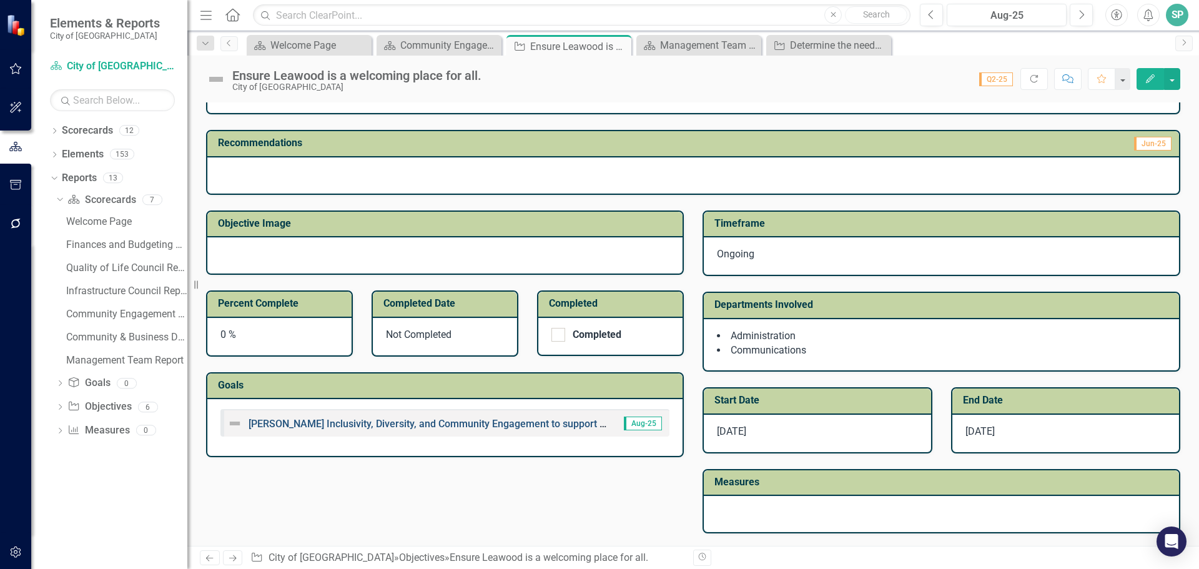
click at [484, 422] on link "[PERSON_NAME] Inclusivity, Diversity, and Community Engagement to support the L…" at bounding box center [496, 424] width 496 height 12
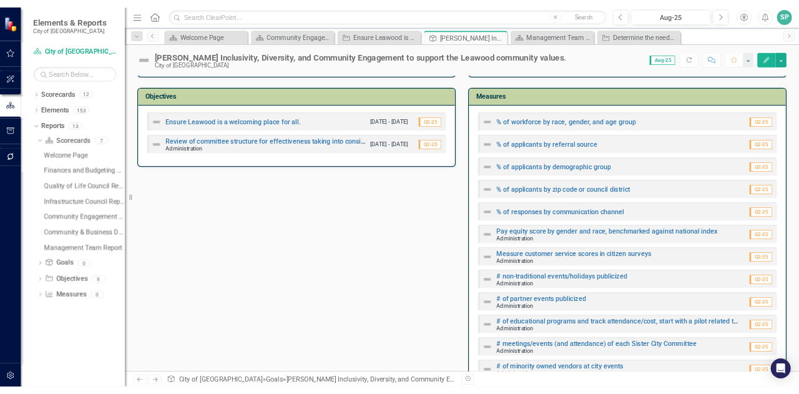
scroll to position [62, 0]
